Goal: Task Accomplishment & Management: Manage account settings

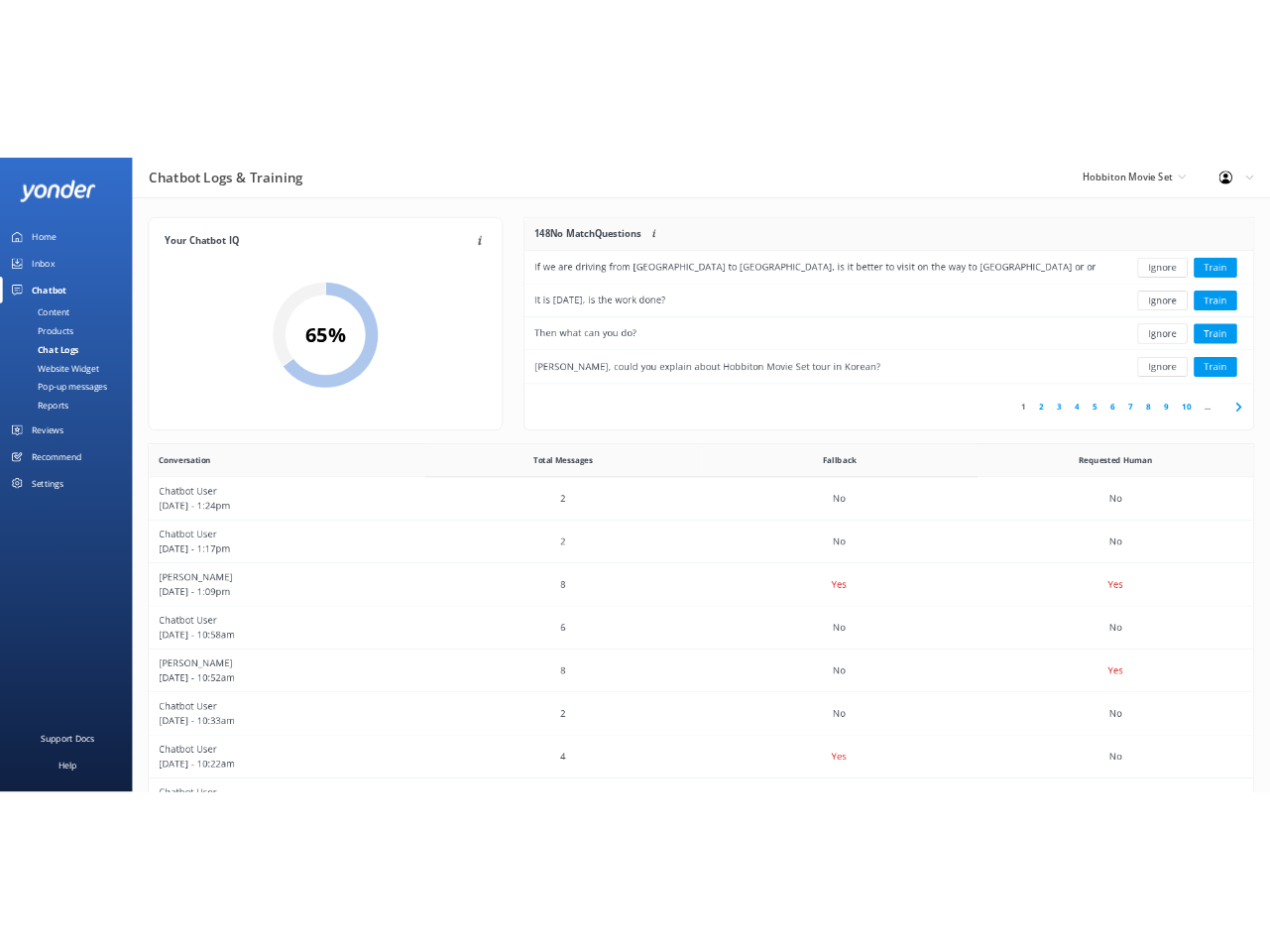
scroll to position [695, 1656]
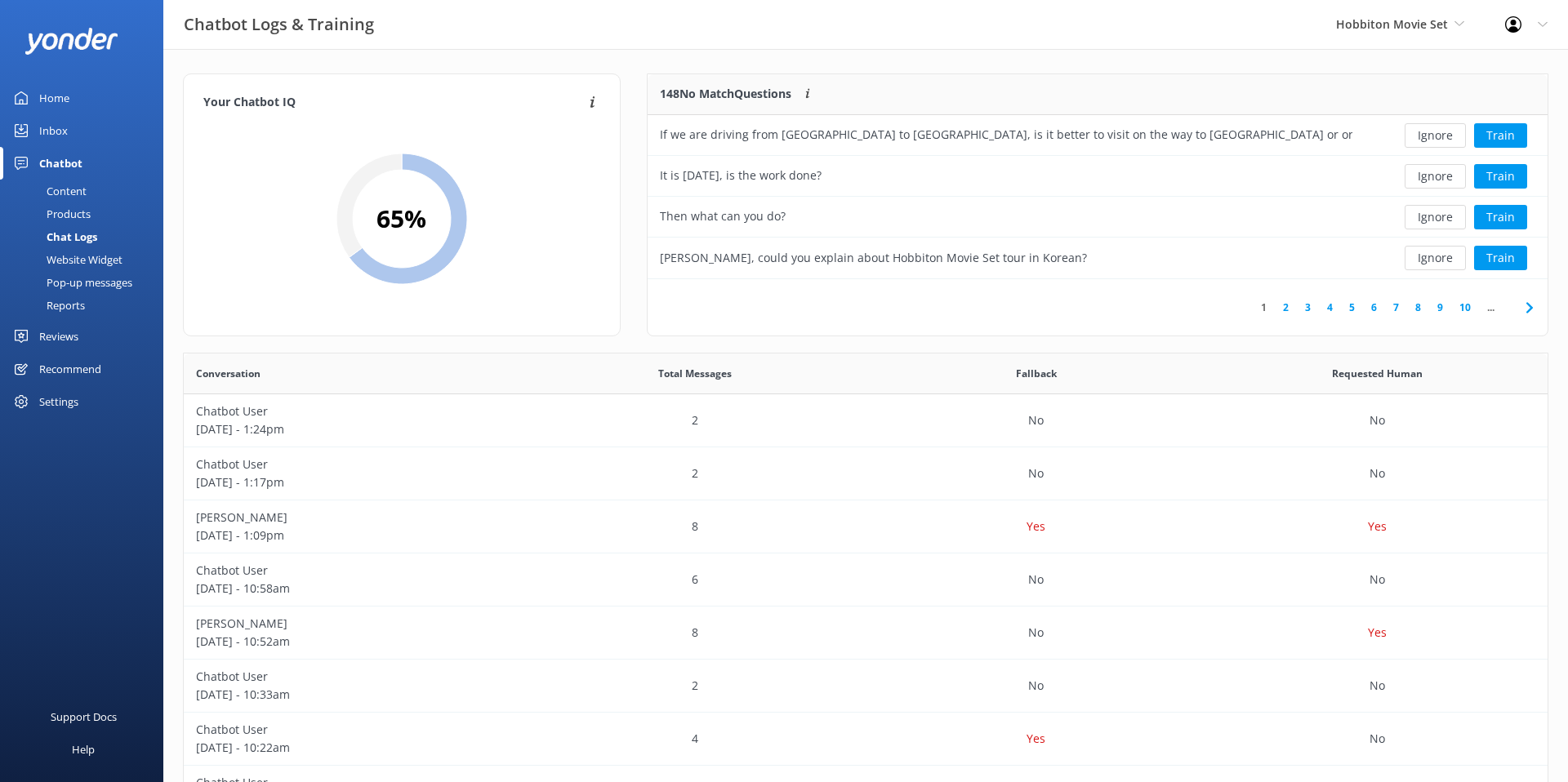
click at [68, 136] on link "Inbox" at bounding box center [82, 131] width 163 height 33
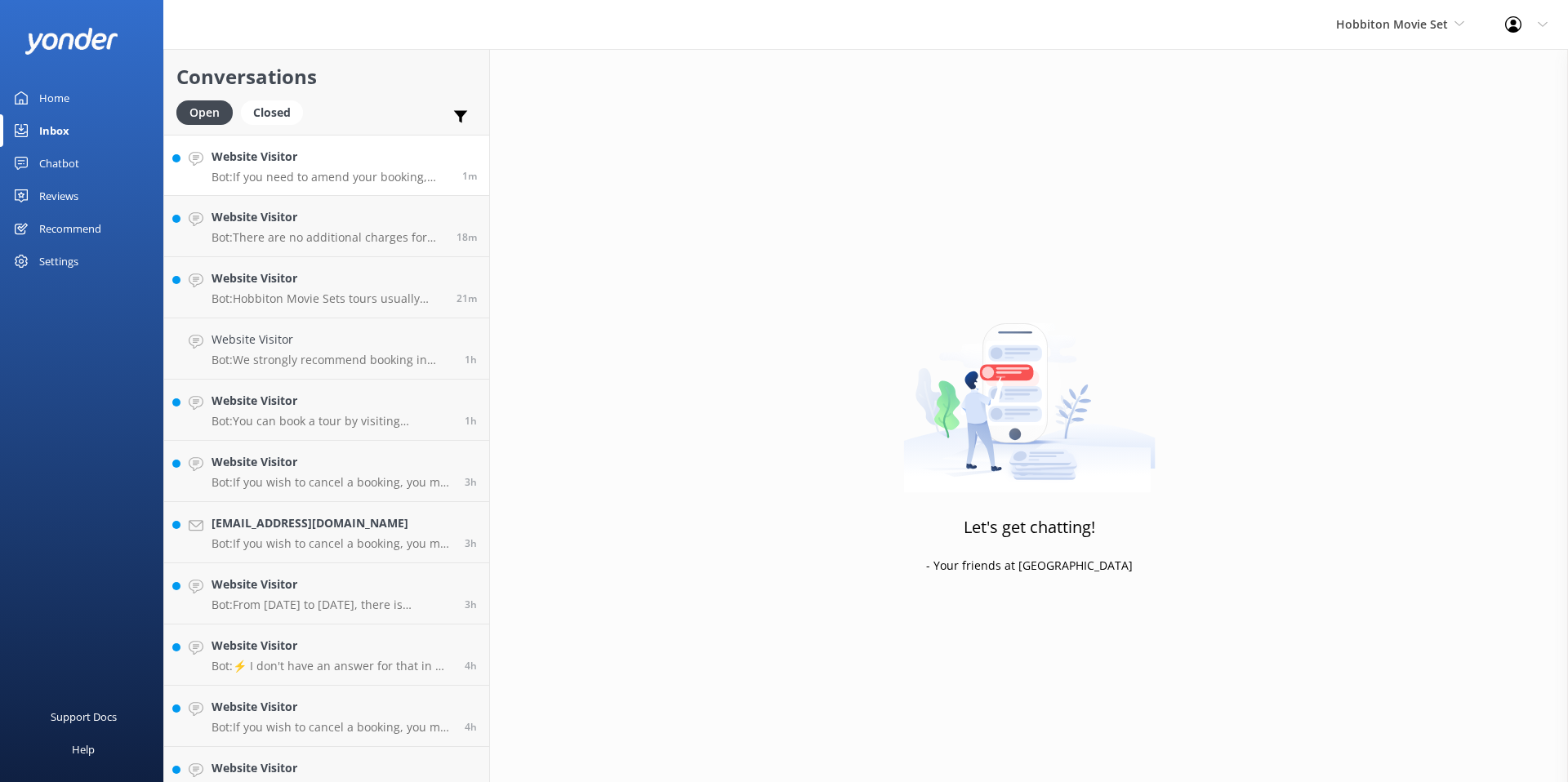
click at [366, 166] on div "Website Visitor Bot: If you need to amend your booking, please contact our team…" at bounding box center [331, 165] width 239 height 35
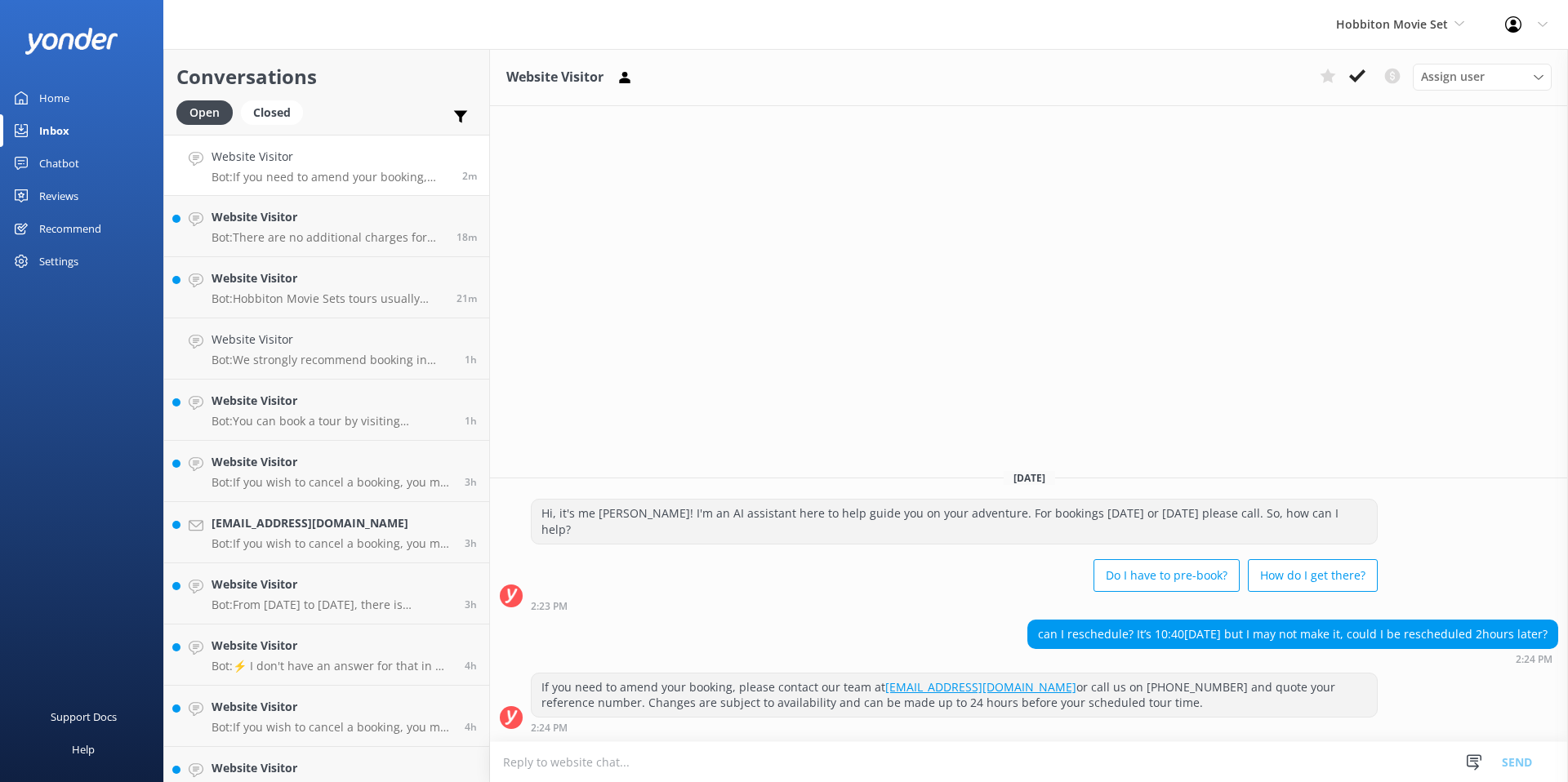
click at [888, 192] on div "Website Visitor Assign user [PERSON_NAME] Team Member [PERSON_NAME] Mikayla [PE…" at bounding box center [1029, 416] width 1078 height 733
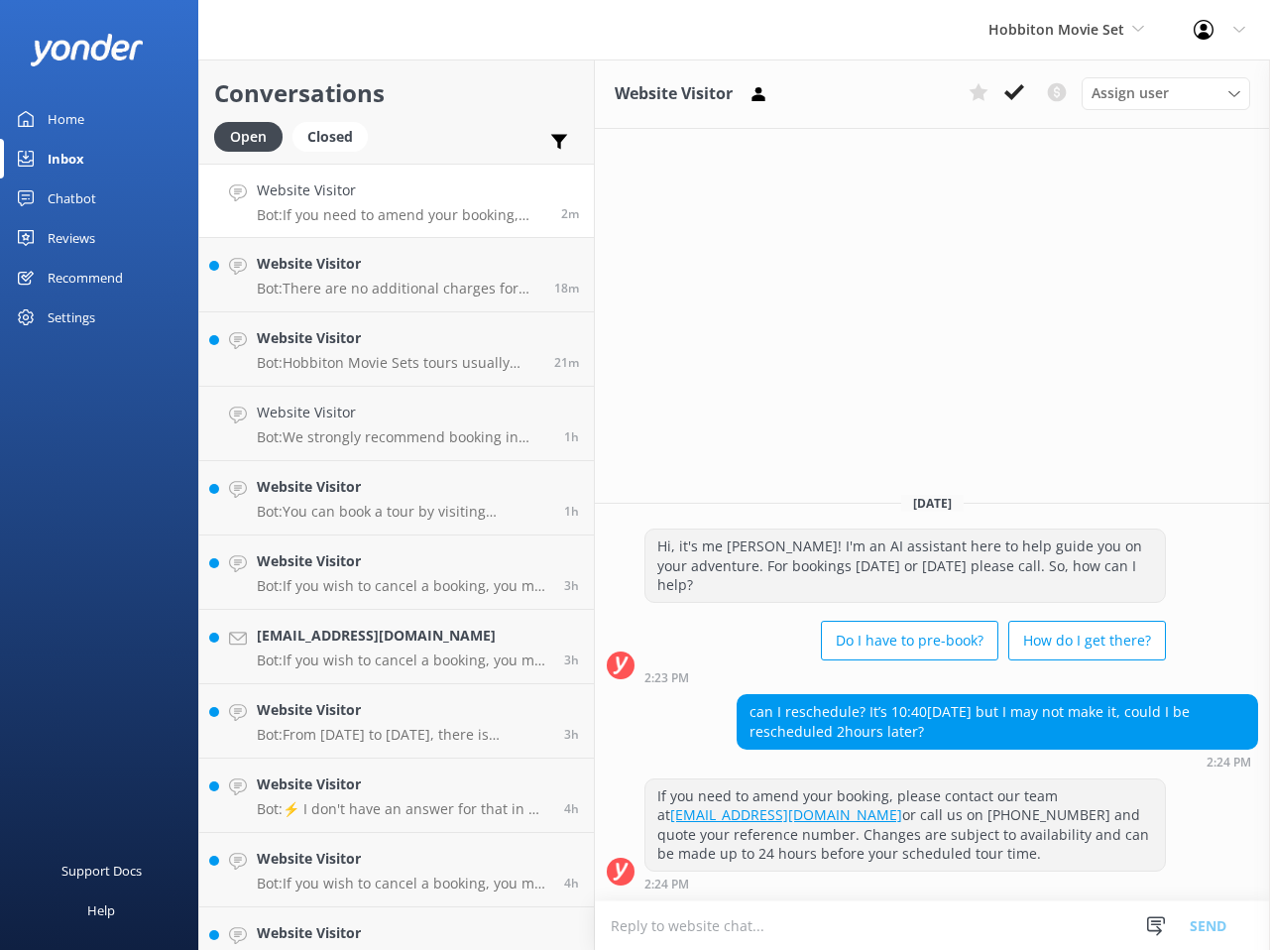
click at [777, 337] on div "Website Visitor Assign user [PERSON_NAME] Team Member [PERSON_NAME] Mikayla [PE…" at bounding box center [932, 505] width 675 height 891
click at [430, 285] on p "Bot: There are no additional charges for the Mobility Restriction Golf Cart, bu…" at bounding box center [398, 289] width 283 height 18
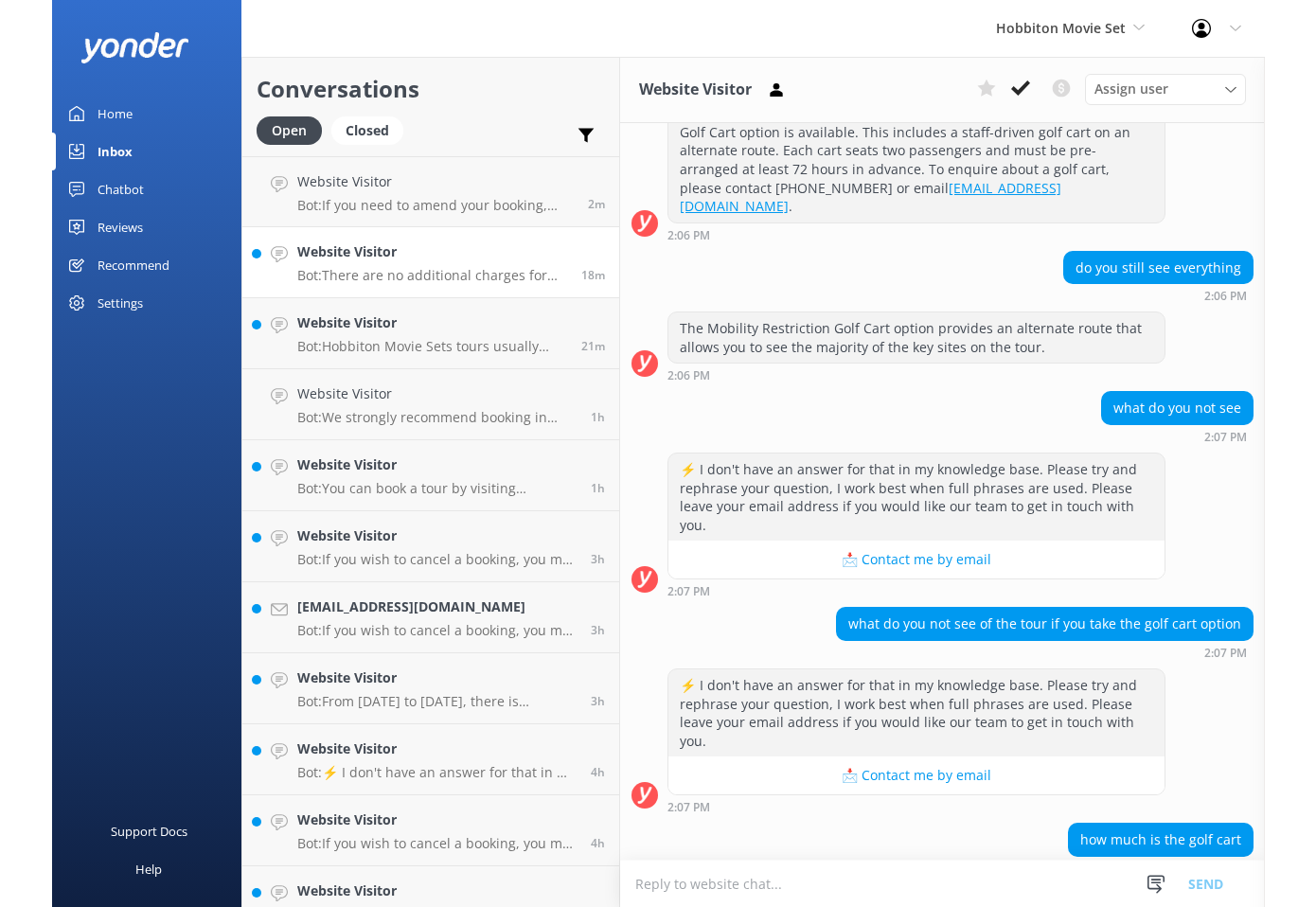
scroll to position [467, 0]
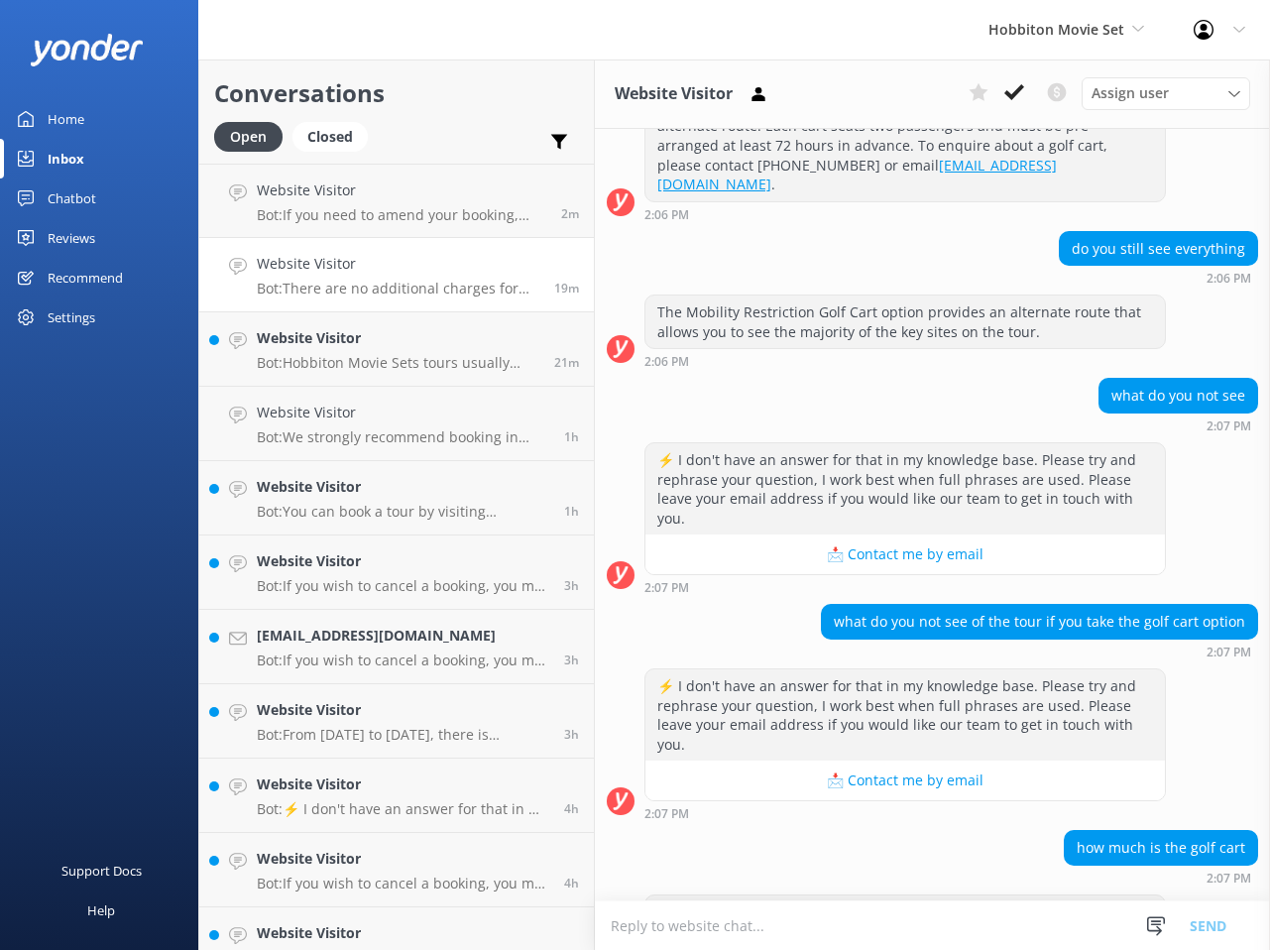
click at [88, 163] on link "Inbox" at bounding box center [99, 159] width 198 height 40
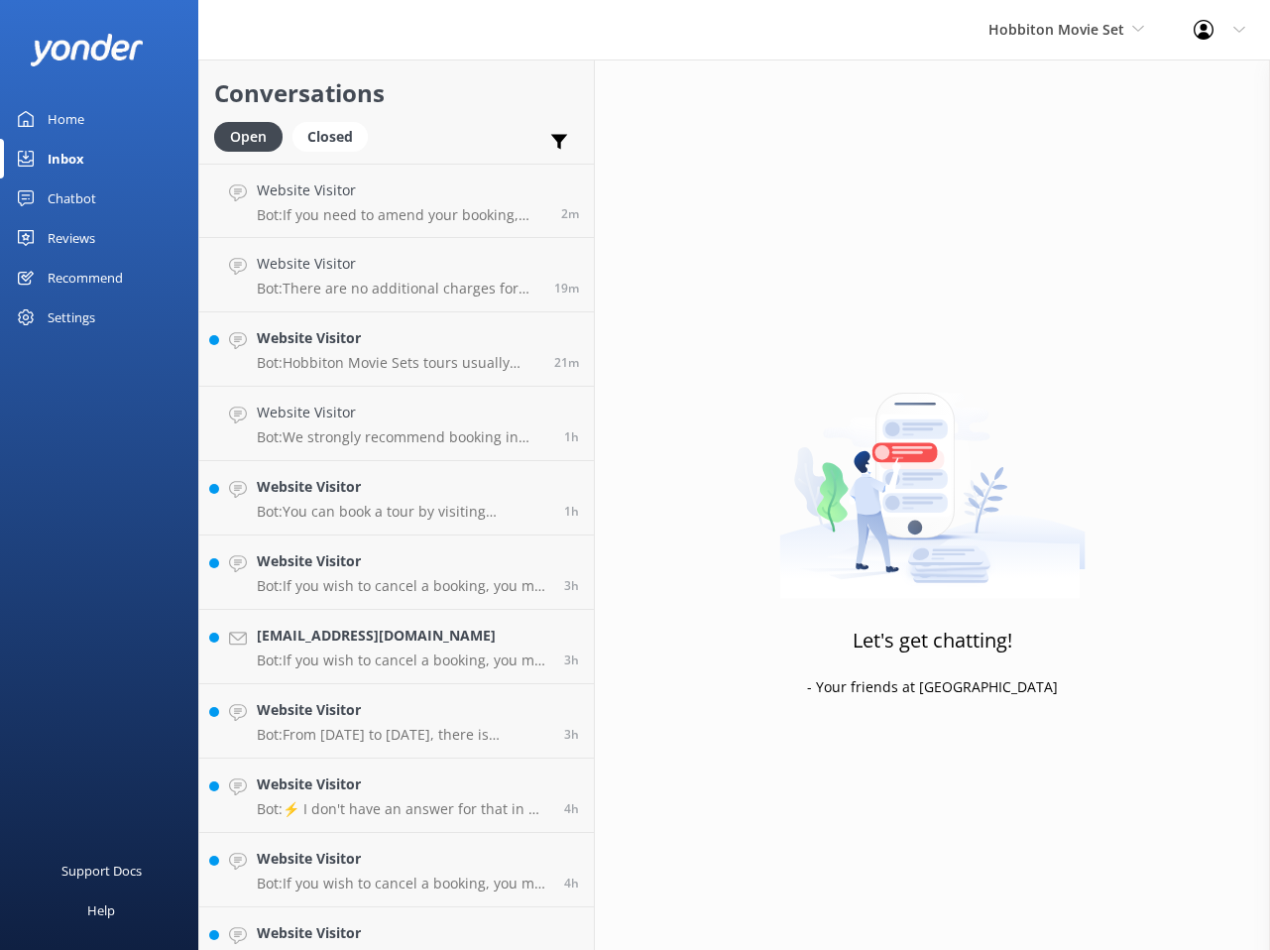
click at [94, 206] on div "Chatbot" at bounding box center [72, 199] width 49 height 40
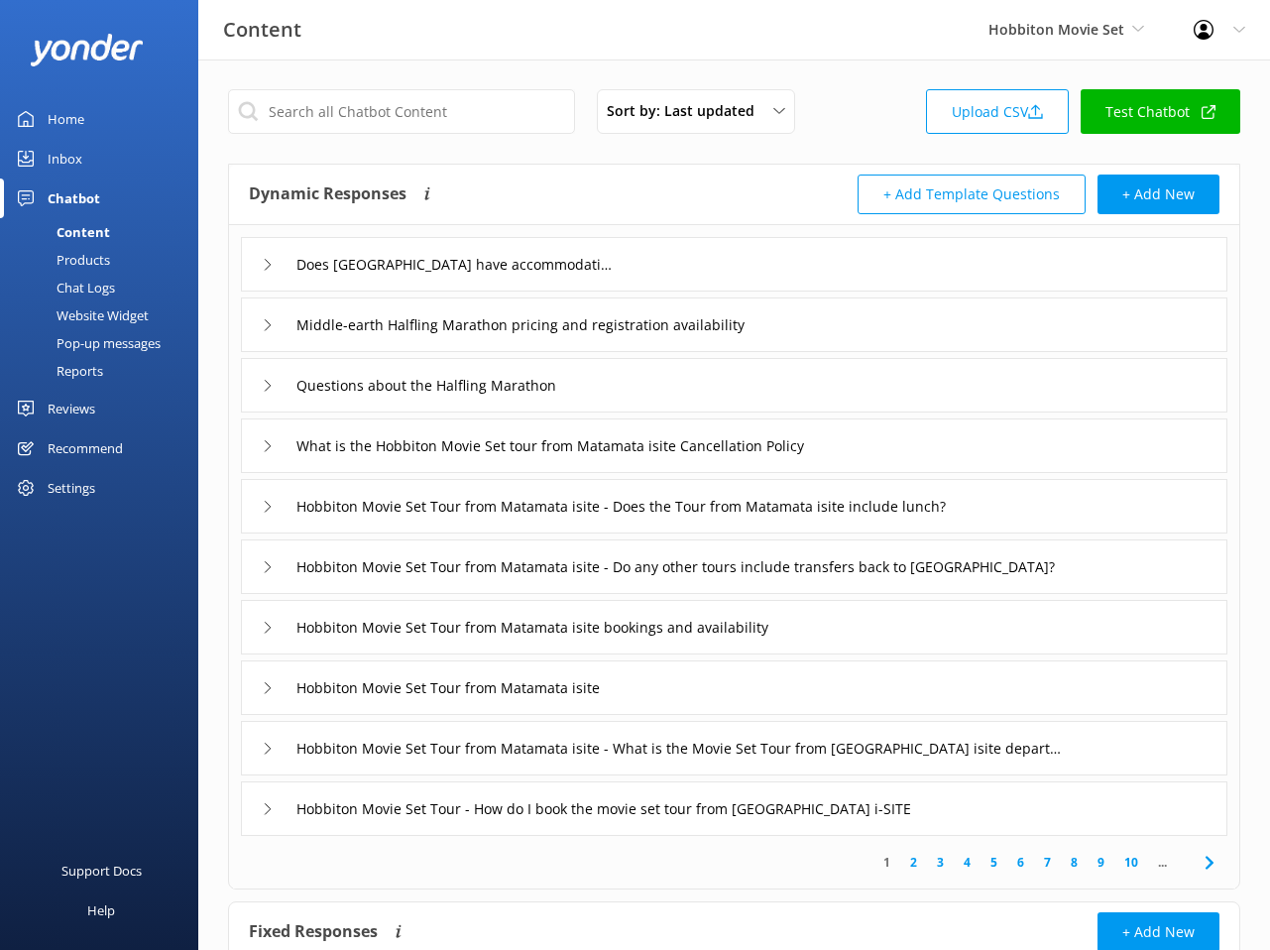
click at [103, 164] on link "Inbox" at bounding box center [99, 159] width 198 height 40
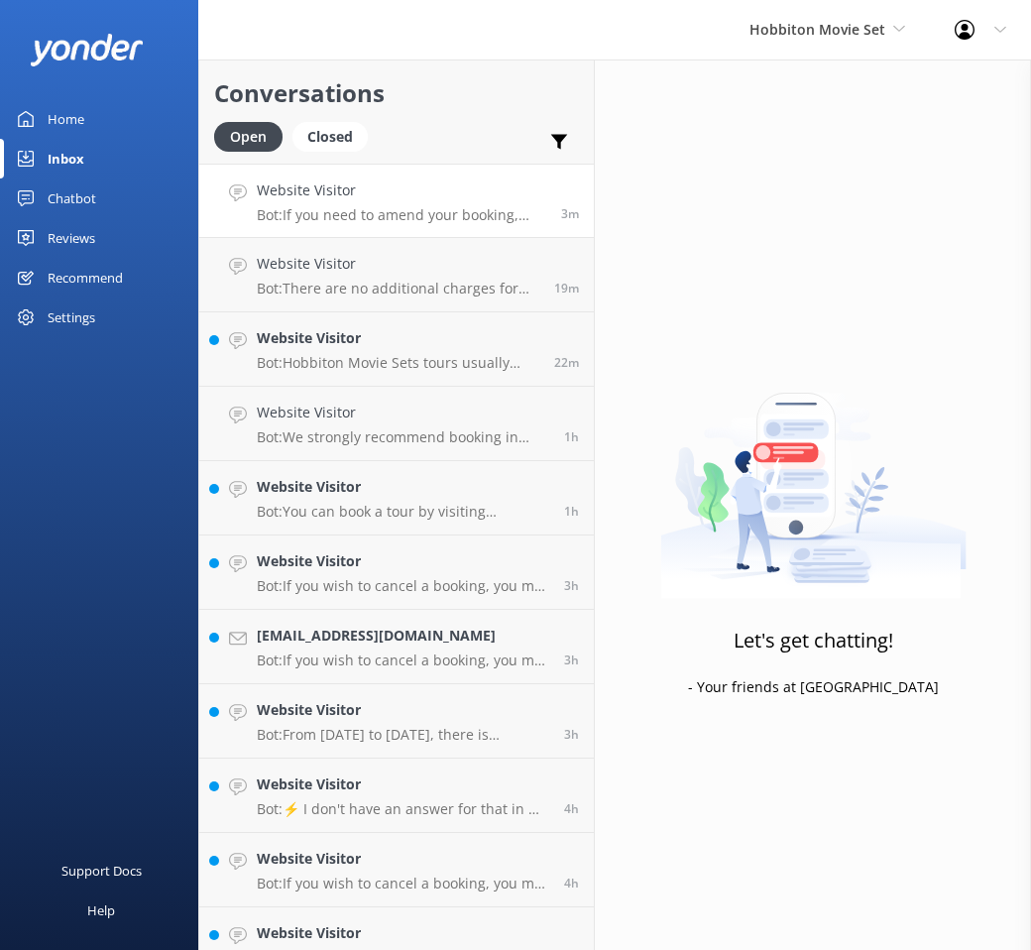
click at [402, 189] on h4 "Website Visitor" at bounding box center [402, 190] width 290 height 22
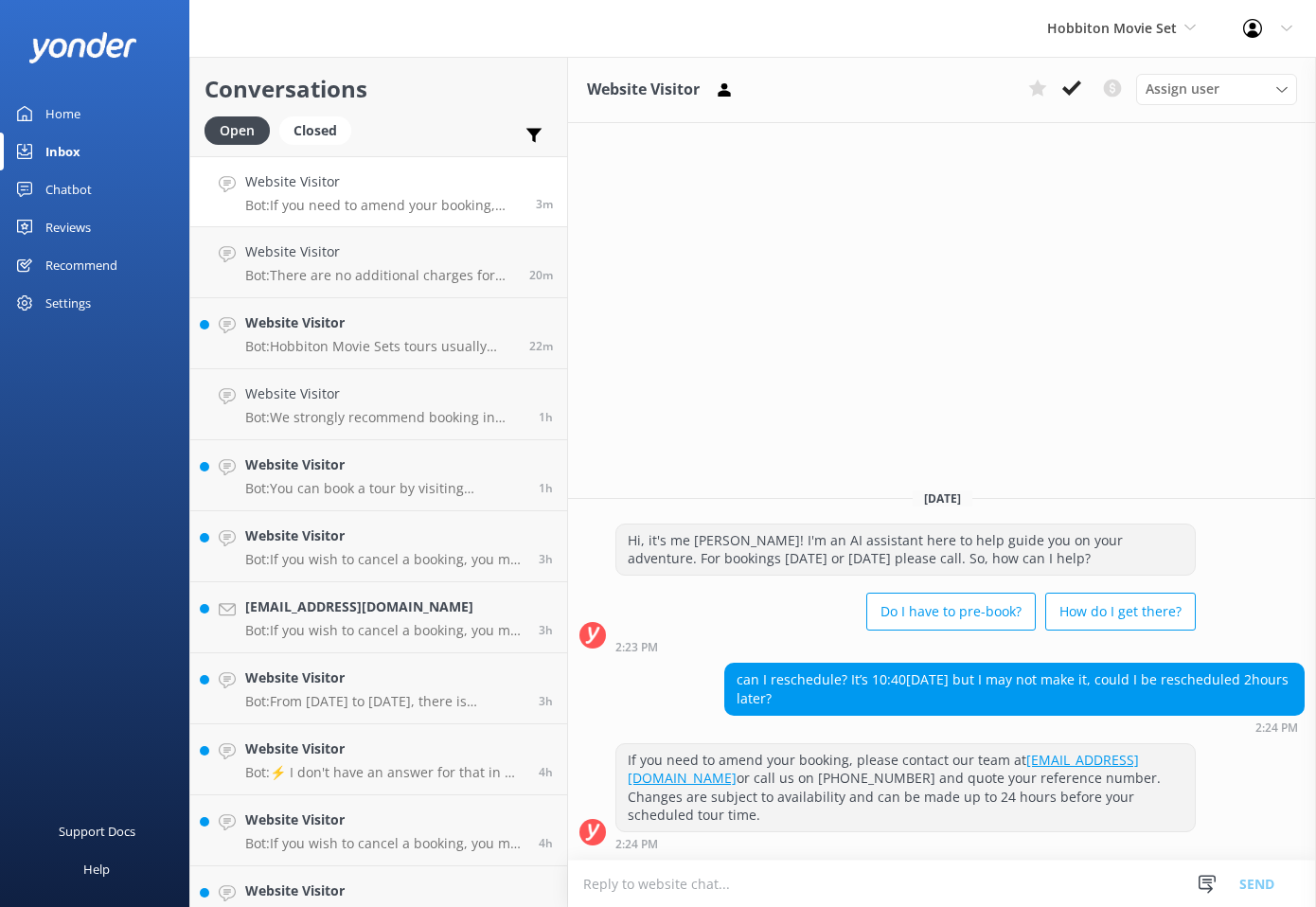
click at [758, 212] on div "Website Visitor Assign user [PERSON_NAME] Team Member [PERSON_NAME] Mikayla [PE…" at bounding box center [942, 482] width 748 height 851
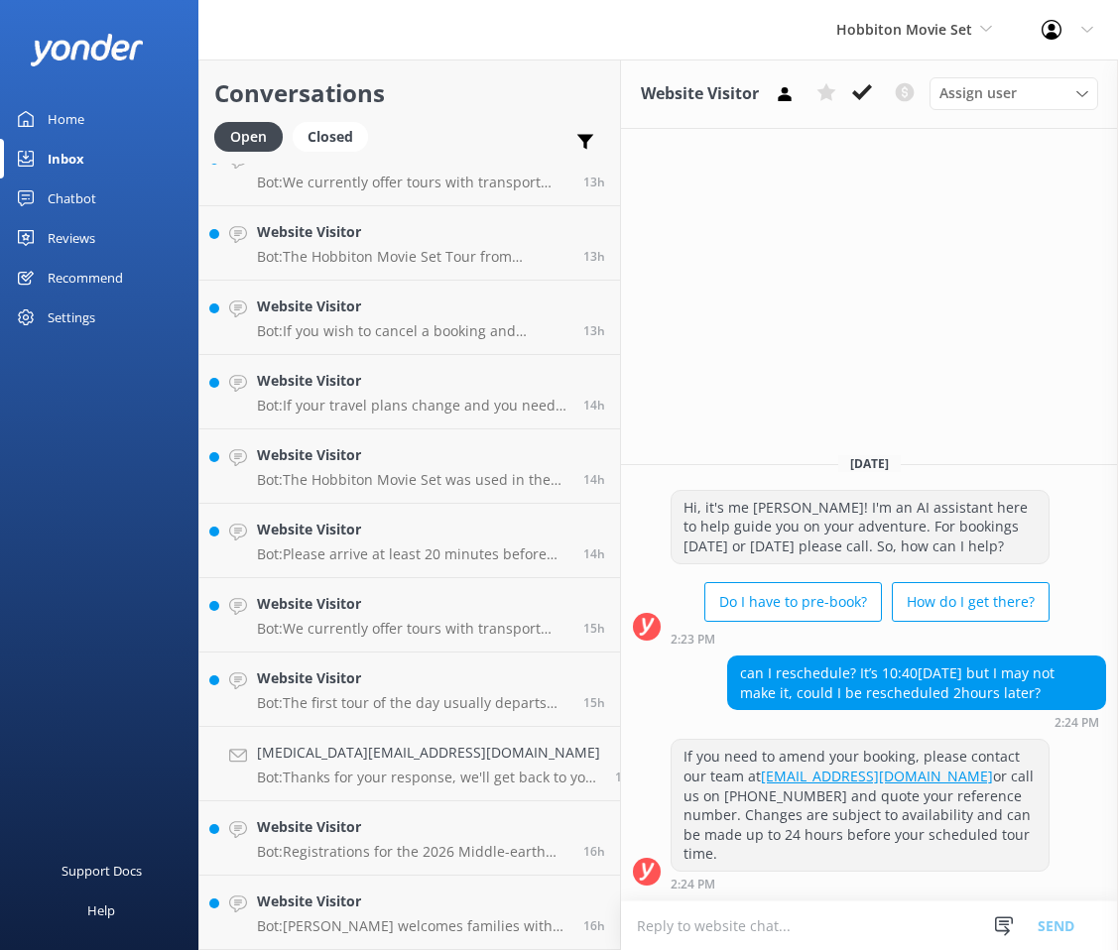
scroll to position [2189, 0]
click at [79, 120] on div "Home" at bounding box center [66, 119] width 37 height 40
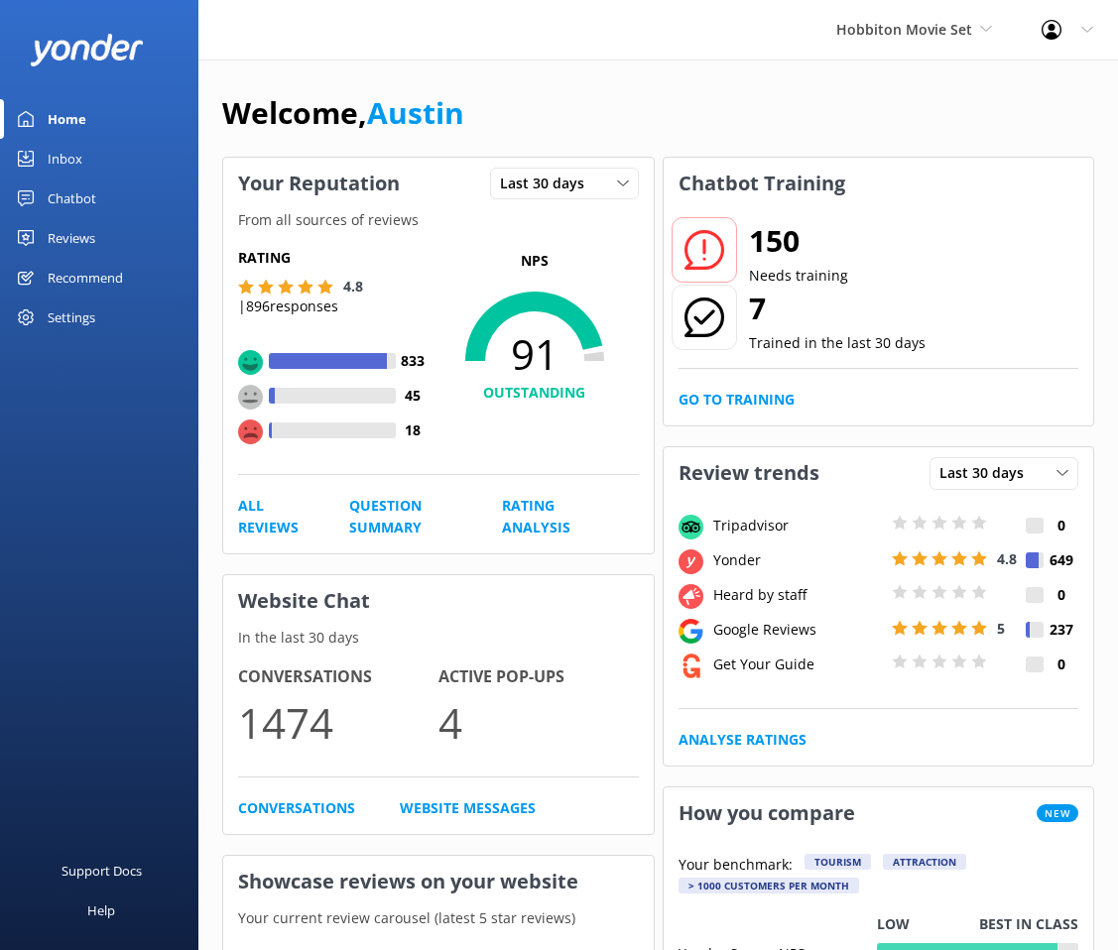
click at [99, 158] on link "Inbox" at bounding box center [99, 159] width 198 height 40
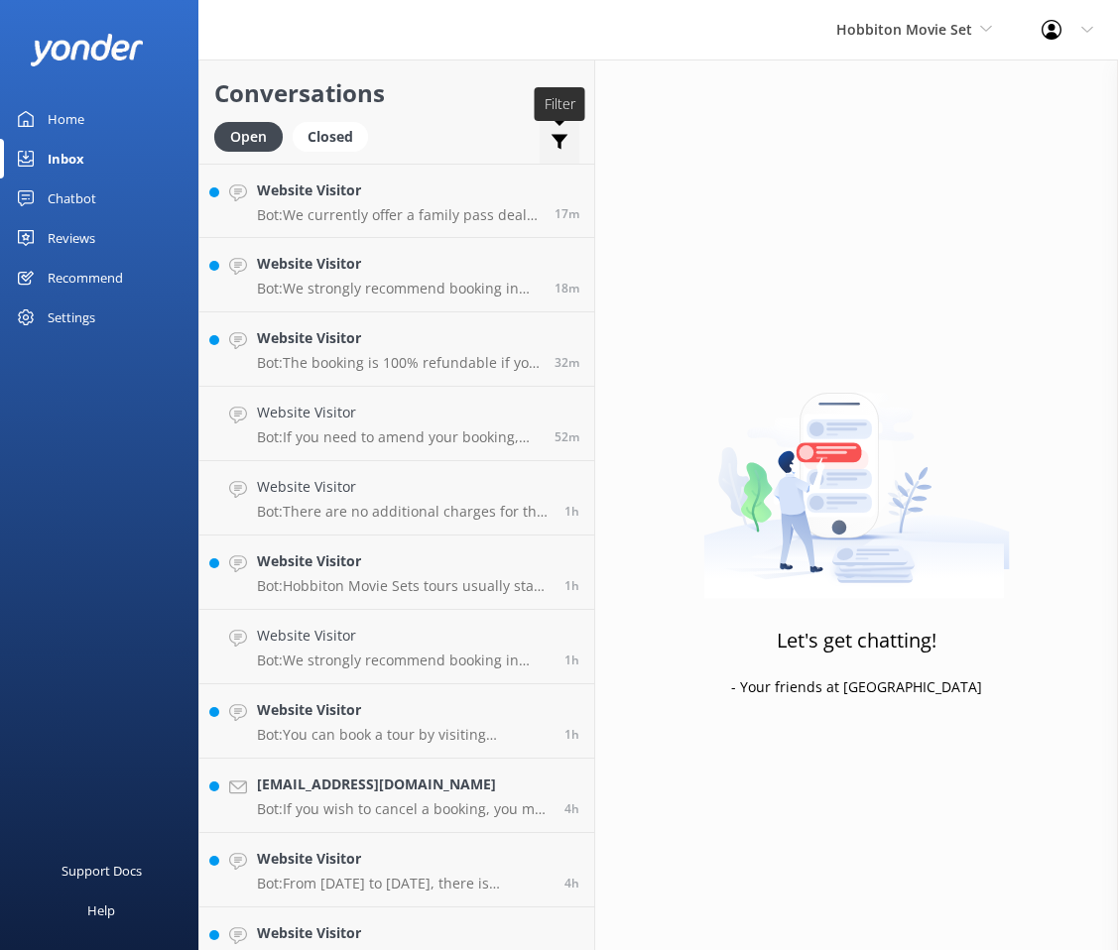
click at [559, 144] on use at bounding box center [559, 142] width 17 height 15
click at [500, 76] on h2 "Conversations" at bounding box center [396, 93] width 365 height 38
click at [549, 137] on icon at bounding box center [559, 142] width 20 height 20
